Goal: Transaction & Acquisition: Download file/media

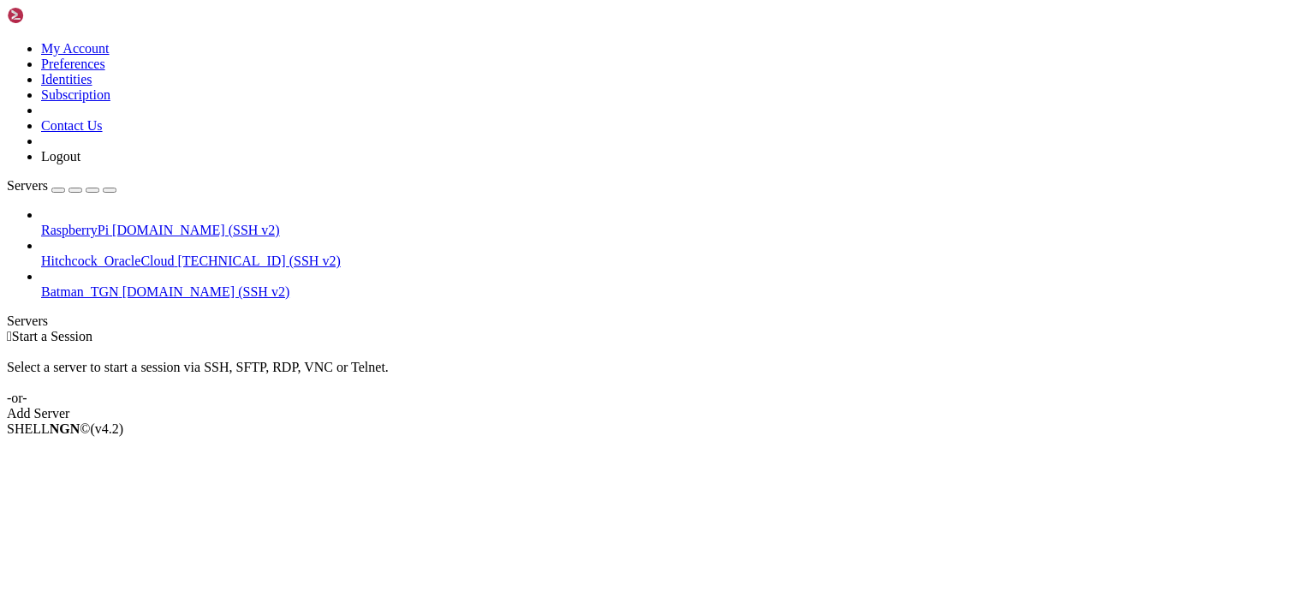
click at [988, 329] on div " Start a Session Select a server to start a session via SSH, SFTP, RDP, VNC or…" at bounding box center [649, 375] width 1284 height 92
click at [32, 300] on div "RaspberryPi [DOMAIN_NAME] (SSH v2) Hitchcock_OracleCloud [TECHNICAL_ID] (SSH v2…" at bounding box center [649, 253] width 1284 height 92
click at [41, 223] on icon at bounding box center [41, 223] width 0 height 0
click at [137, 223] on span "[DOMAIN_NAME] (SSH v2)" at bounding box center [196, 230] width 168 height 15
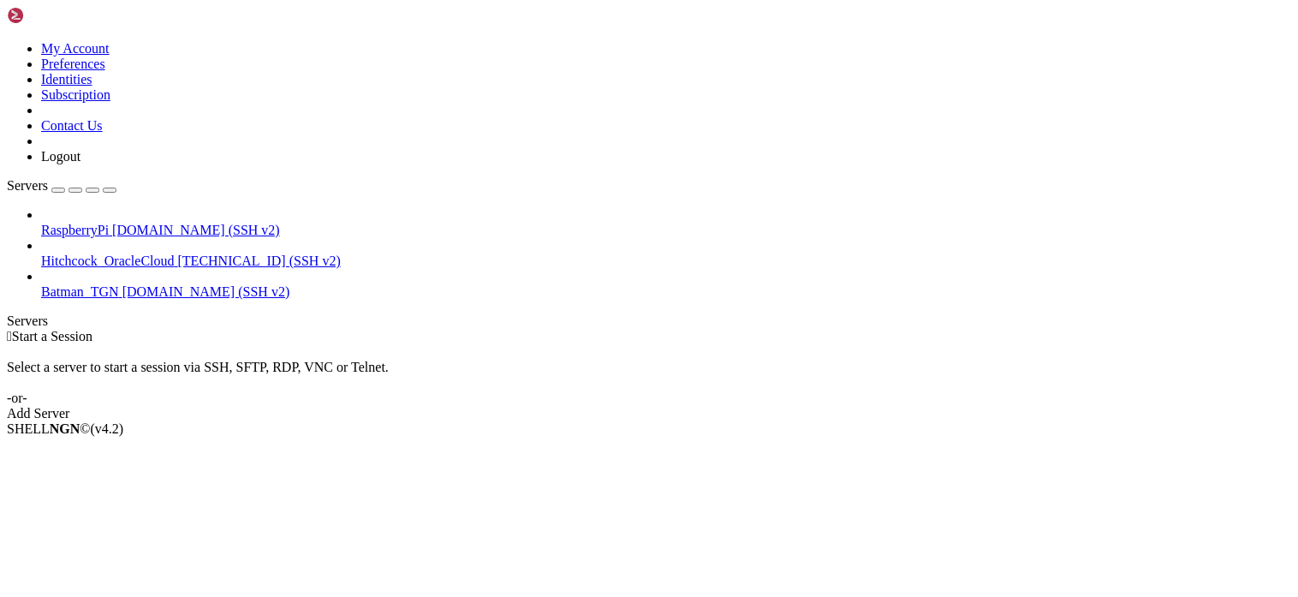
click at [137, 223] on span "[DOMAIN_NAME] (SSH v2)" at bounding box center [196, 230] width 168 height 15
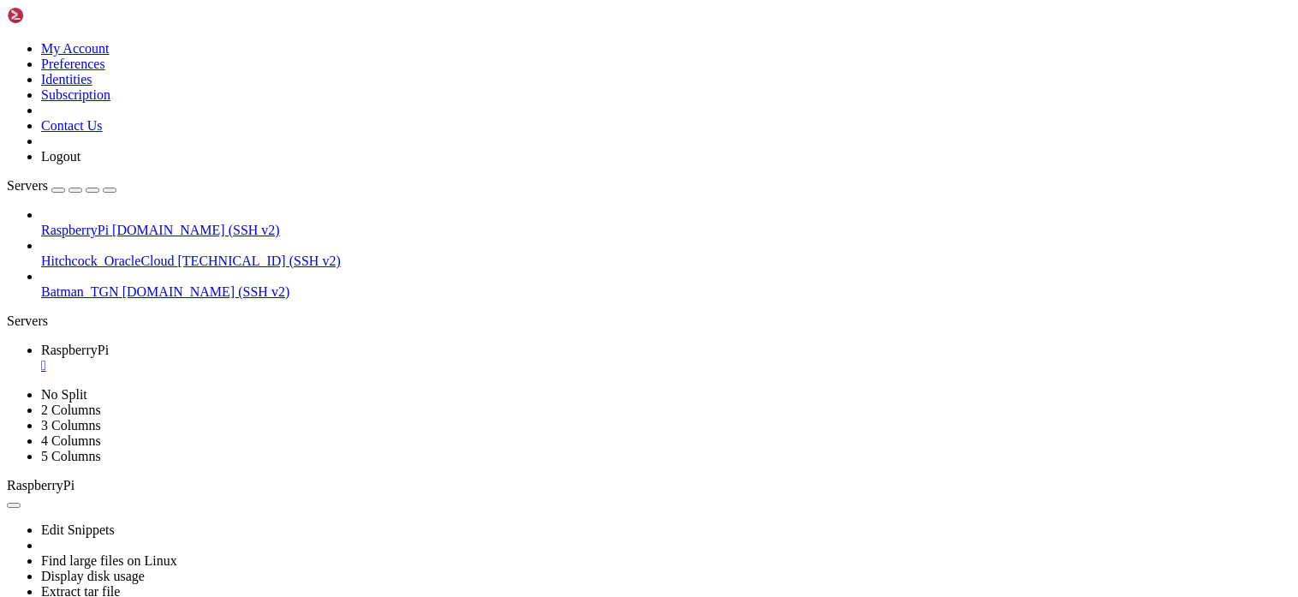
drag, startPoint x: 16, startPoint y: 378, endPoint x: 53, endPoint y: 374, distance: 37.1
click at [16, 300] on div "RaspberryPi [DOMAIN_NAME] (SSH v2) Hitchcock_OracleCloud [TECHNICAL_ID] (SSH v2…" at bounding box center [649, 253] width 1284 height 92
click at [326, 358] on div "" at bounding box center [666, 365] width 1250 height 15
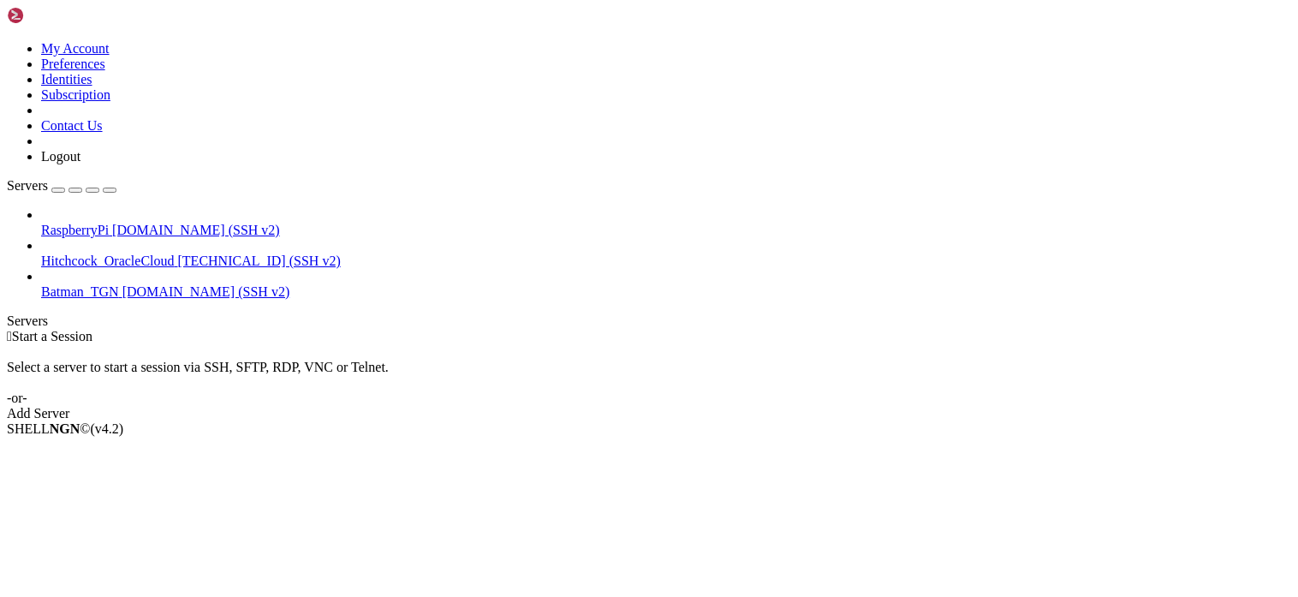
click at [608, 421] on div " Start a Session Select a server to start a session via SSH, SFTP, RDP, VNC or…" at bounding box center [649, 375] width 1284 height 92
click at [25, 300] on div "RaspberryPi [DOMAIN_NAME] (SSH v2) Hitchcock_OracleCloud [TECHNICAL_ID] (SSH v2…" at bounding box center [649, 253] width 1284 height 92
click at [155, 223] on span "[DOMAIN_NAME] (SSH v2)" at bounding box center [196, 230] width 168 height 15
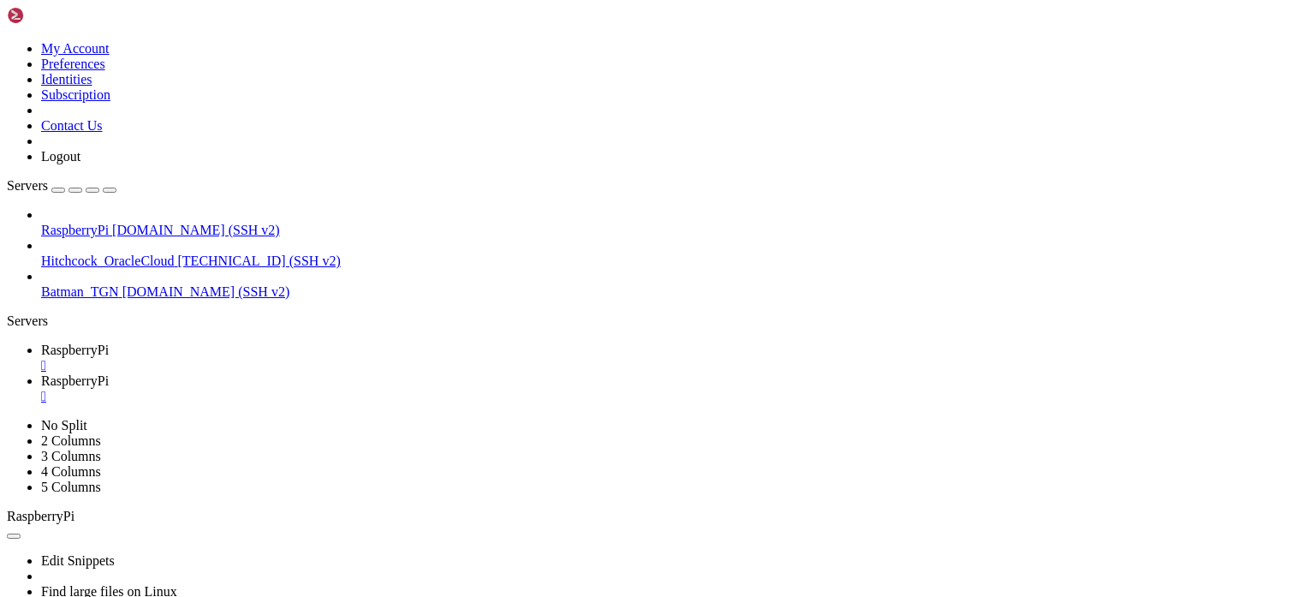
drag, startPoint x: 265, startPoint y: 57, endPoint x: 488, endPoint y: 57, distance: 222.6
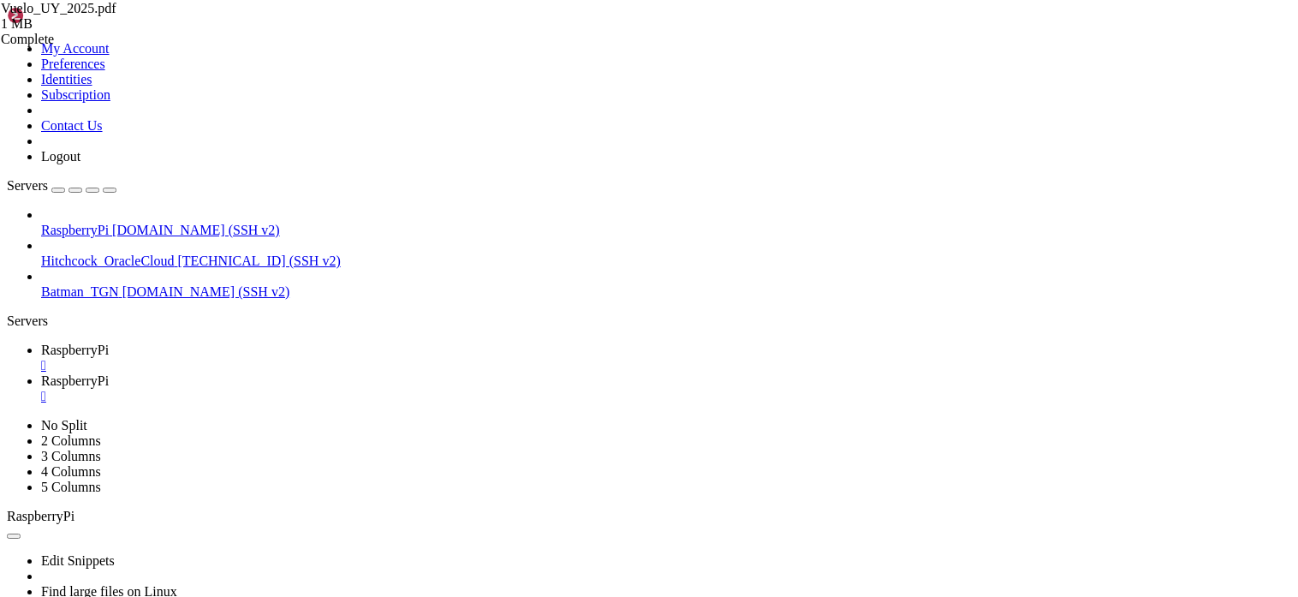
click at [37, 295] on div "RaspberryPi [DOMAIN_NAME] (SSH v2) Hitchcock_OracleCloud [TECHNICAL_ID] (SSH v2…" at bounding box center [649, 253] width 1284 height 92
click at [109, 342] on span "RaspberryPi" at bounding box center [75, 349] width 68 height 15
click at [109, 373] on span "RaspberryPi" at bounding box center [75, 380] width 68 height 15
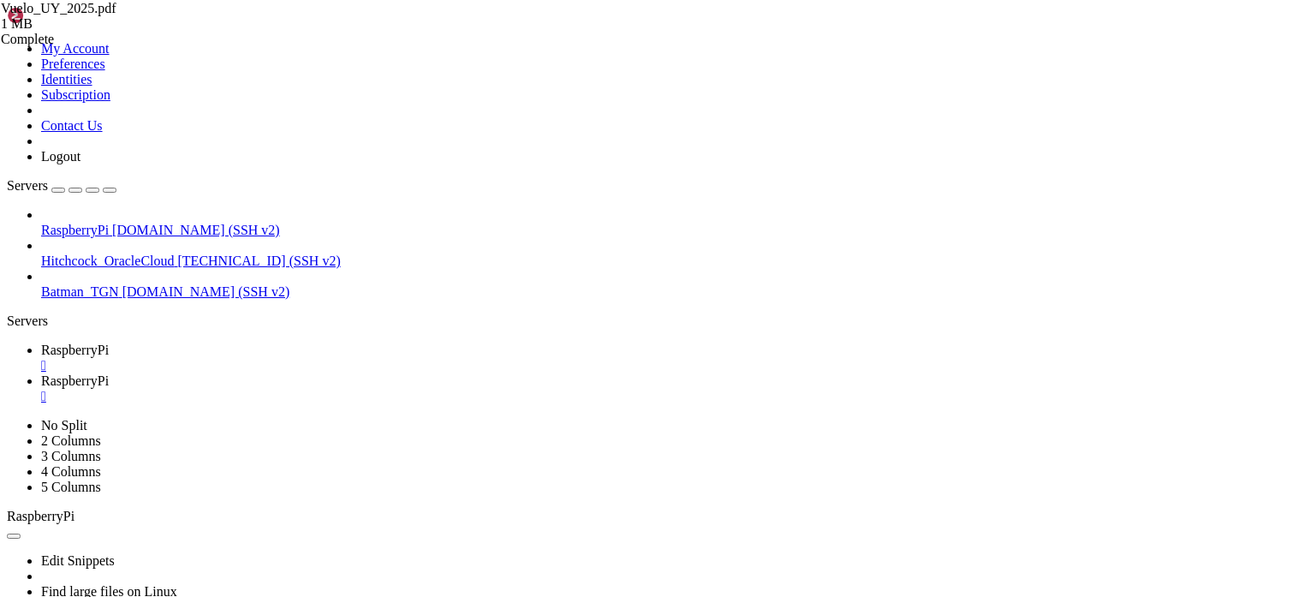
drag, startPoint x: 397, startPoint y: 58, endPoint x: 529, endPoint y: 70, distance: 132.4
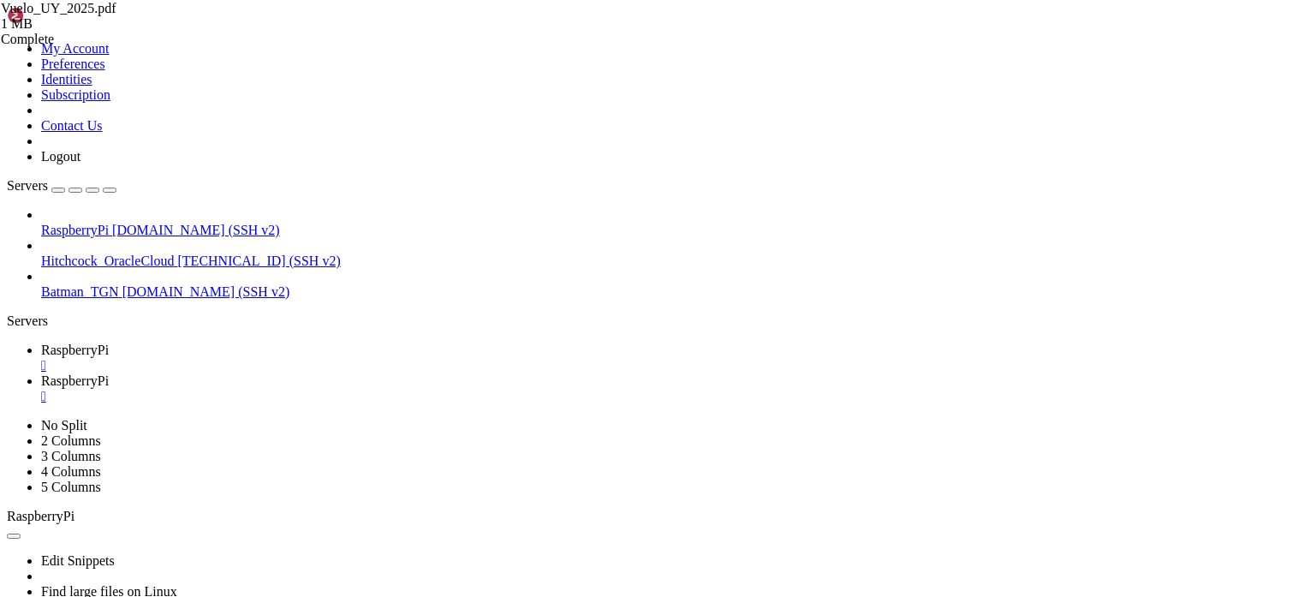
click at [648, 342] on ul "RaspberryPi  RaspberryPi " at bounding box center [649, 373] width 1284 height 62
drag, startPoint x: 392, startPoint y: 60, endPoint x: 496, endPoint y: 75, distance: 105.6
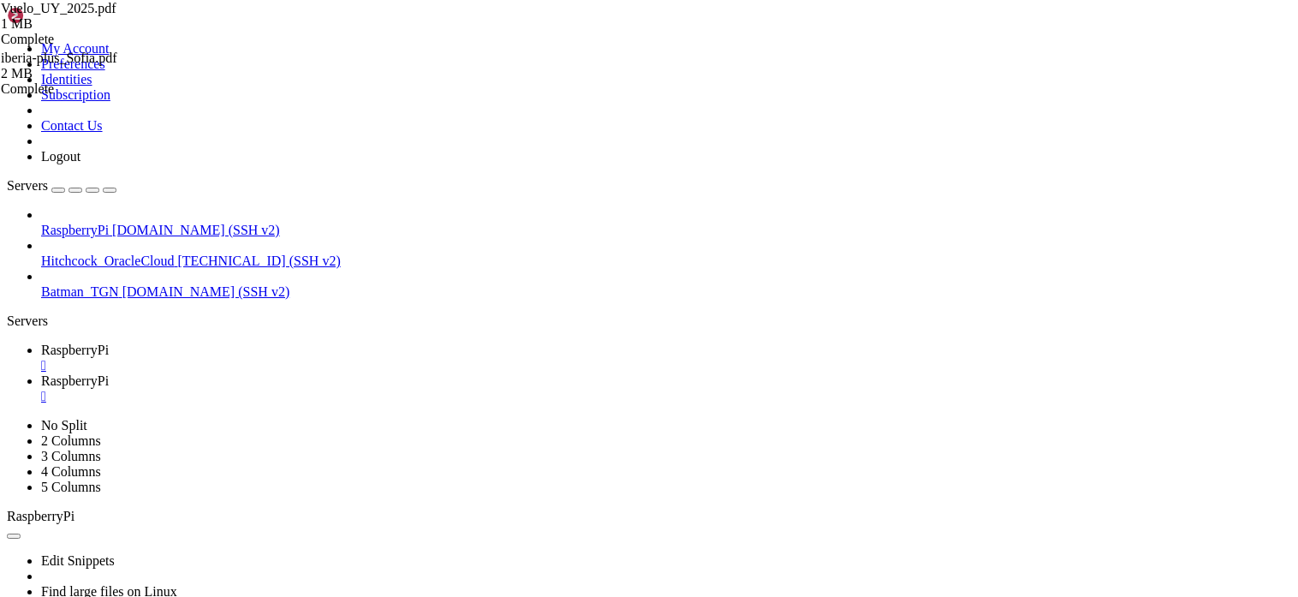
scroll to position [342, 0]
type input "/media/hdd/syncthing/[GEOGRAPHIC_DATA]"
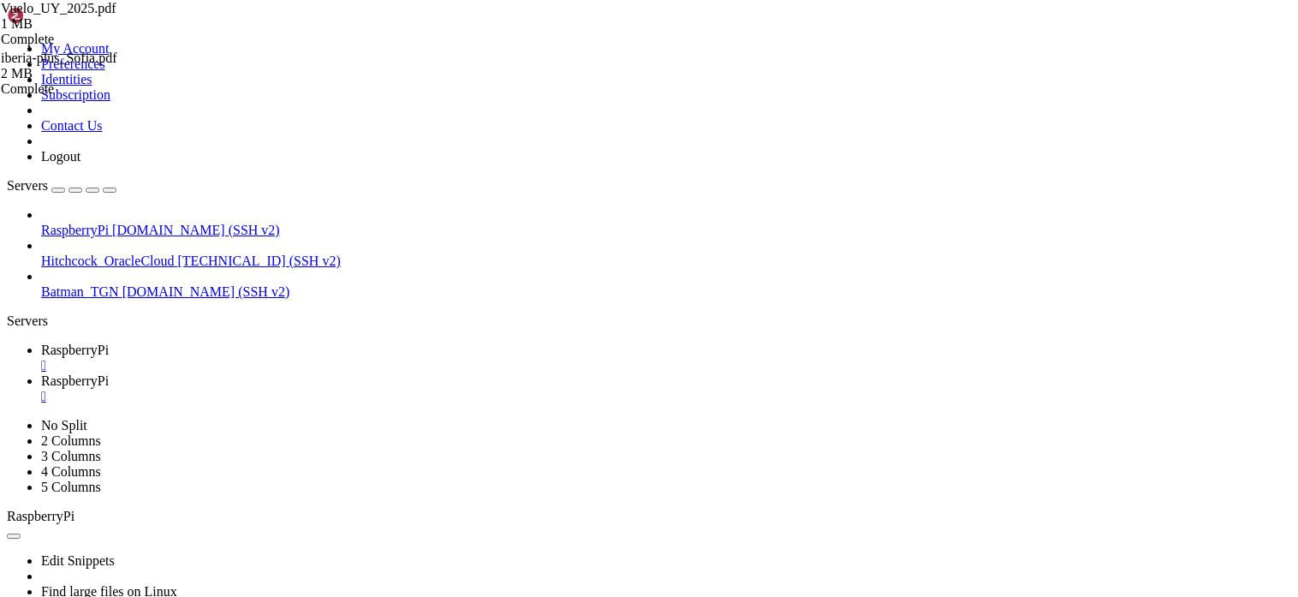
click at [109, 342] on span "RaspberryPi" at bounding box center [75, 349] width 68 height 15
click at [109, 373] on span "RaspberryPi" at bounding box center [75, 380] width 68 height 15
click at [455, 389] on div "" at bounding box center [666, 396] width 1250 height 15
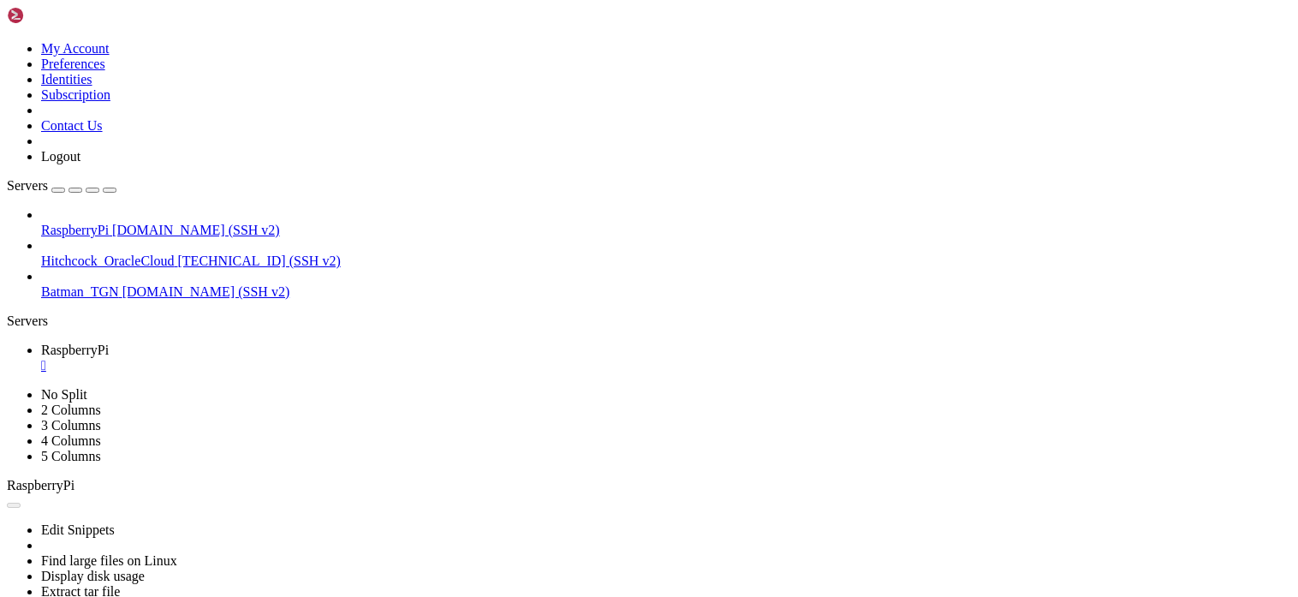
click at [326, 358] on div "" at bounding box center [666, 365] width 1250 height 15
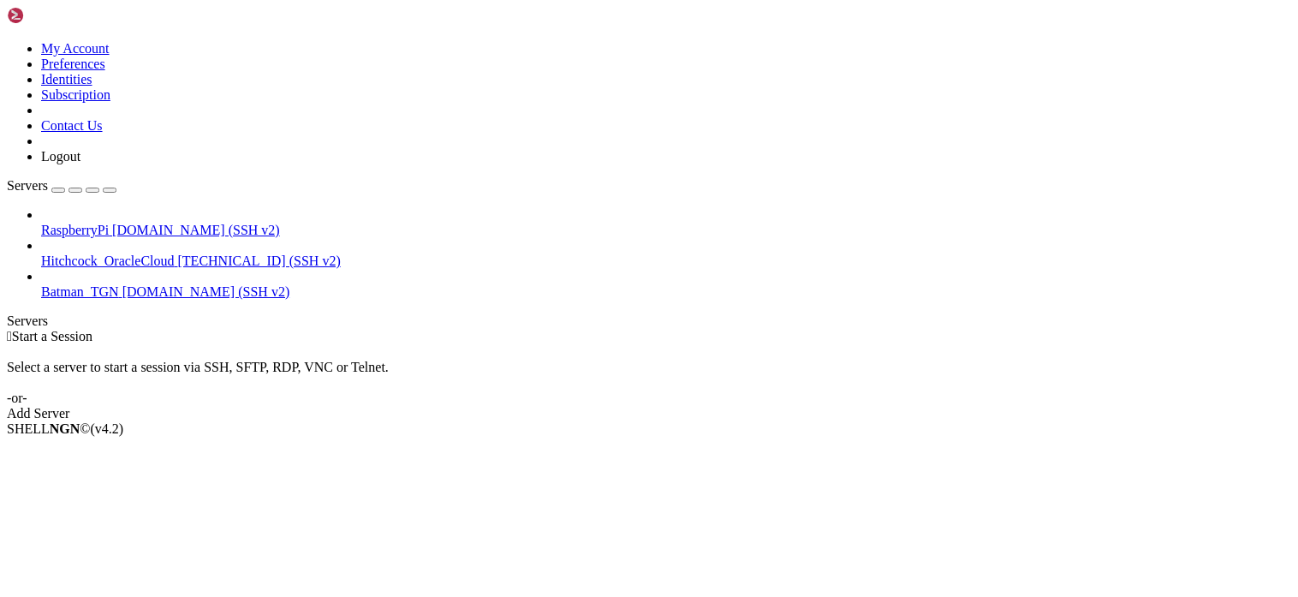
click at [698, 329] on div " Start a Session Select a server to start a session via SSH, SFTP, RDP, VNC or…" at bounding box center [649, 375] width 1284 height 92
drag, startPoint x: 467, startPoint y: 420, endPoint x: 571, endPoint y: 449, distance: 108.2
click at [467, 420] on div " Start a Session Select a server to start a session via SSH, SFTP, RDP, VNC or…" at bounding box center [649, 375] width 1284 height 92
click at [698, 421] on div " Start a Session Select a server to start a session via SSH, SFTP, RDP, VNC or…" at bounding box center [649, 375] width 1284 height 92
click at [466, 344] on div "Select a server to start a session via SSH, SFTP, RDP, VNC or Telnet. -or-" at bounding box center [649, 375] width 1284 height 62
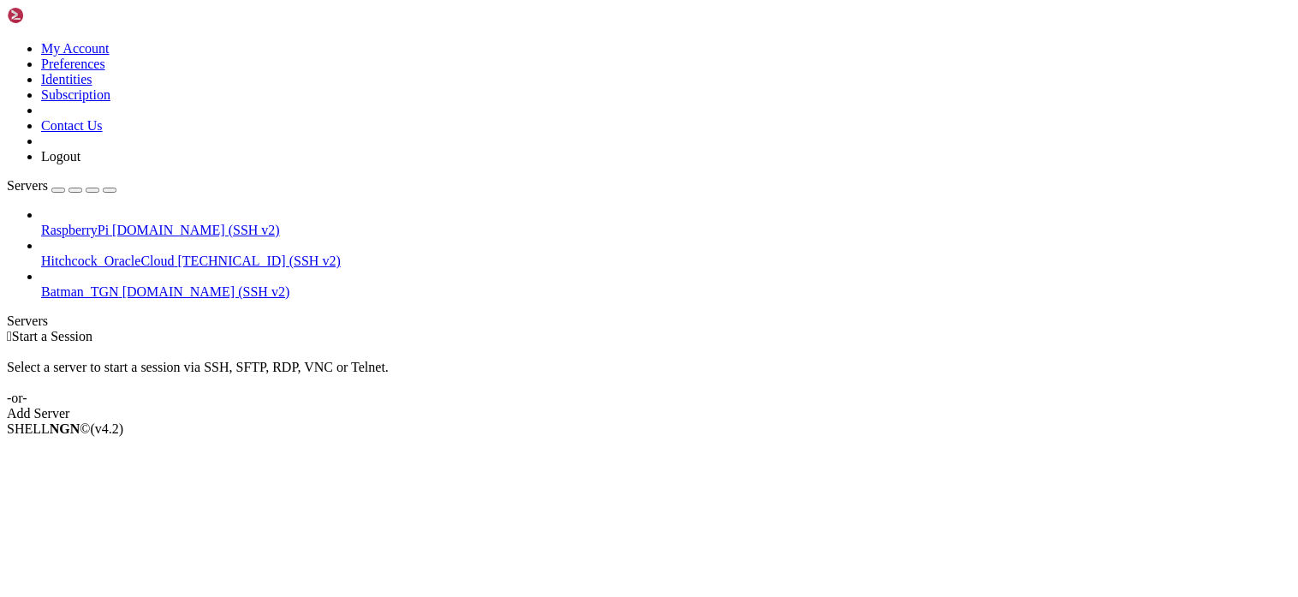
click at [786, 421] on div " Start a Session Select a server to start a session via SSH, SFTP, RDP, VNC or…" at bounding box center [649, 375] width 1284 height 92
